Goal: Task Accomplishment & Management: Use online tool/utility

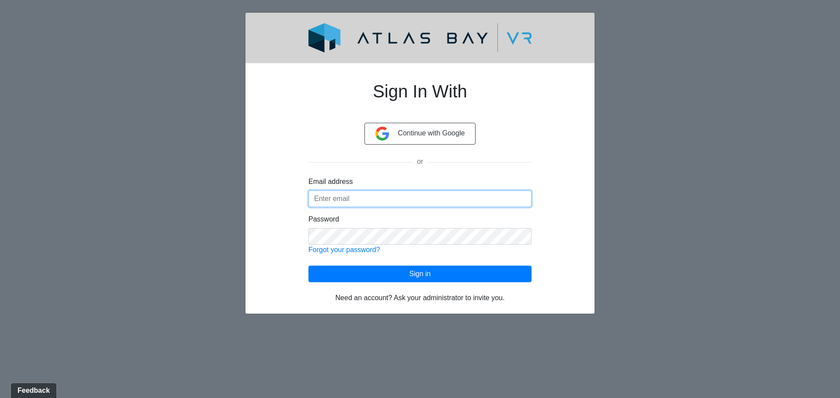
click at [351, 200] on input "Email address" at bounding box center [419, 199] width 223 height 17
type input "njara@dynamikinteriors.com"
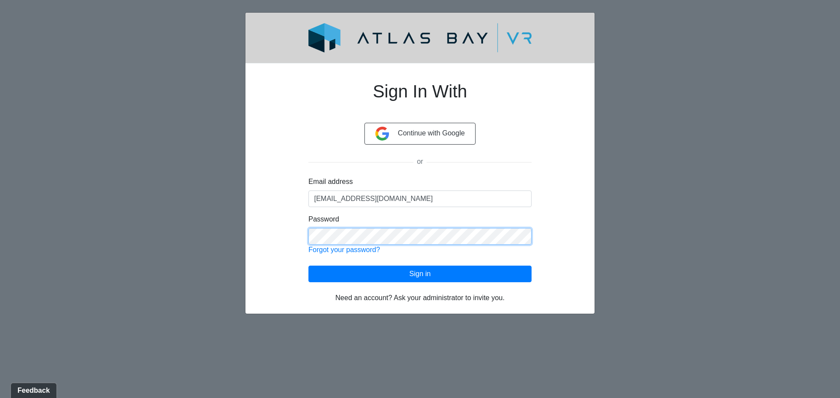
click button "Sign in" at bounding box center [419, 274] width 223 height 17
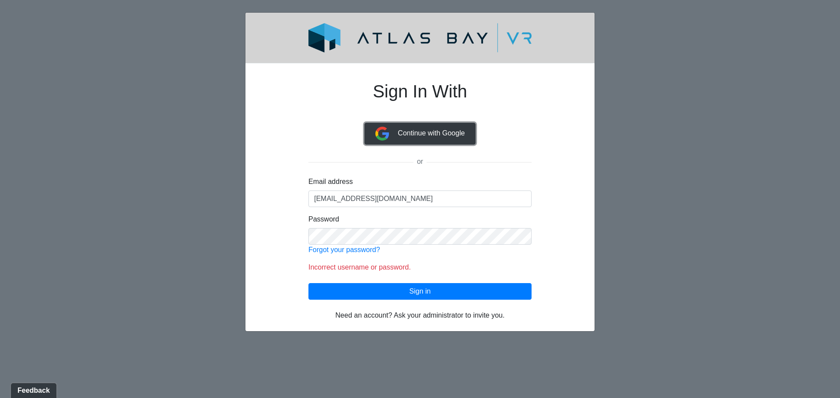
click at [426, 138] on button "Continue with Google" at bounding box center [420, 134] width 112 height 22
